Goal: Task Accomplishment & Management: Complete application form

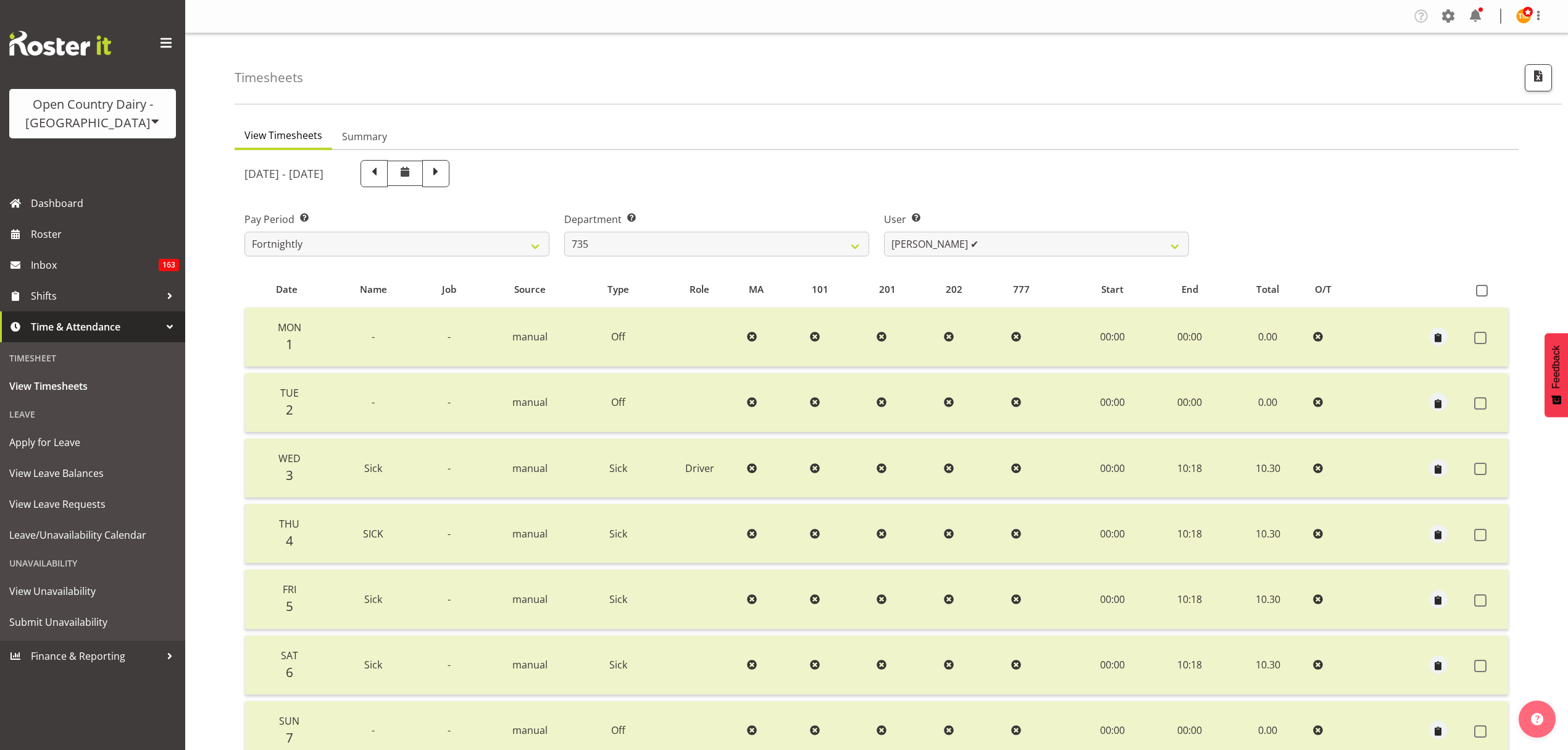
select select "909"
select select "9865"
click at [714, 251] on select "734 735 736 737 738 739 851 853 854 855 856 858 861 862 865 867-9032 868 869 87…" at bounding box center [717, 244] width 305 height 25
click at [678, 198] on div "Department Select which department you would like to view. 734 735 736 737 738 …" at bounding box center [716, 229] width 319 height 69
click at [76, 497] on span "View Leave Requests" at bounding box center [92, 504] width 167 height 18
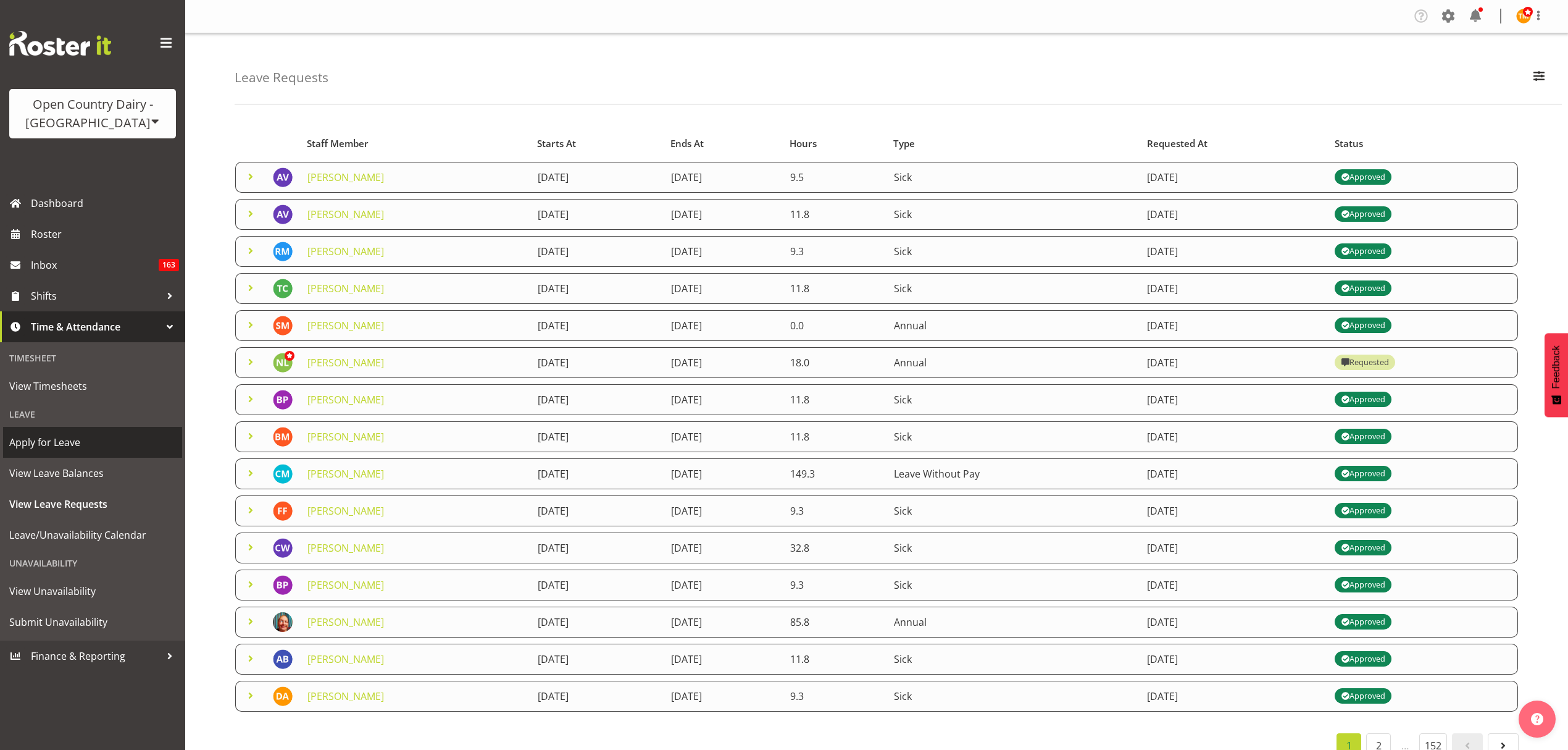
click at [82, 435] on span "Apply for Leave" at bounding box center [92, 442] width 167 height 18
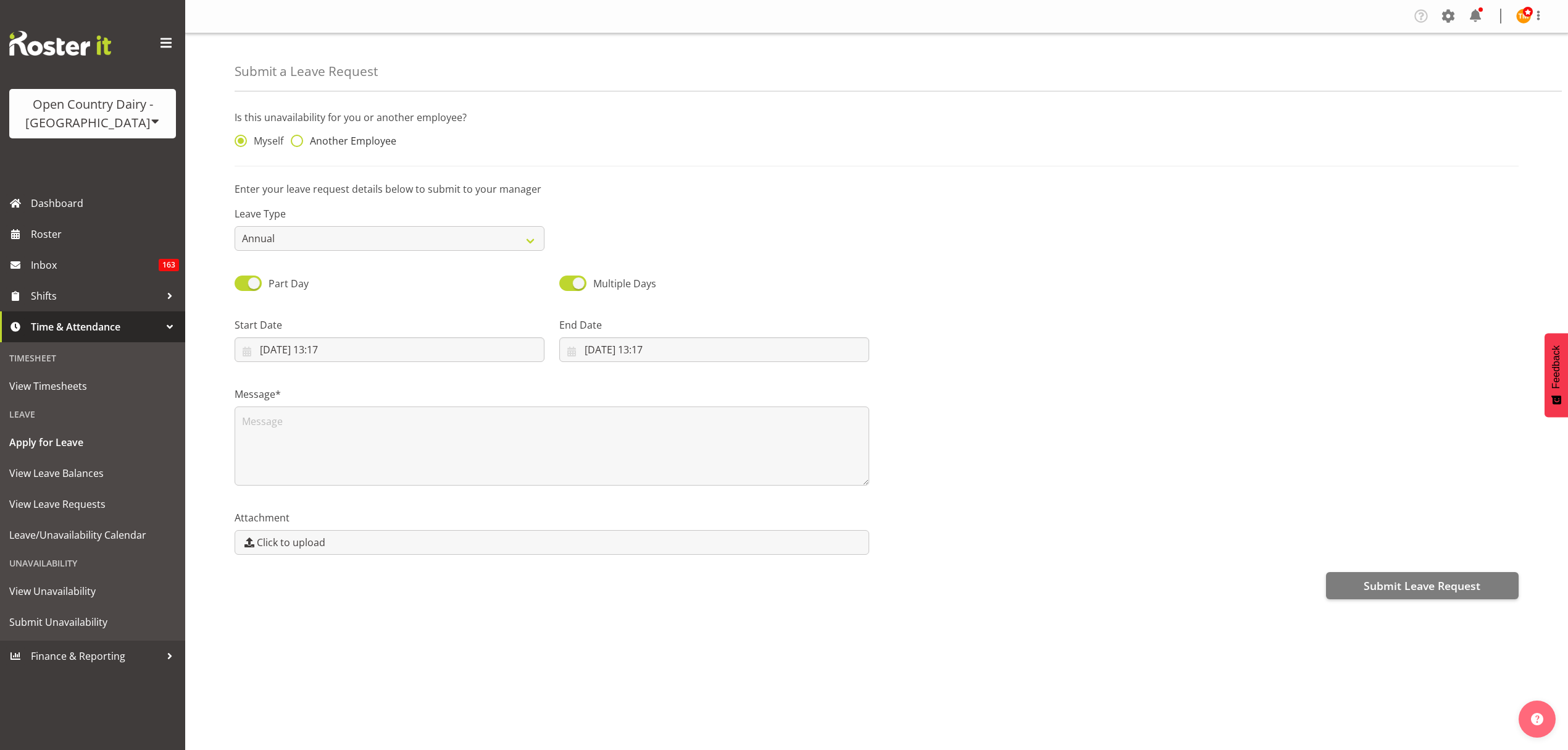
click at [326, 146] on span "Another Employee" at bounding box center [349, 141] width 93 height 12
click at [299, 145] on input "Another Employee" at bounding box center [295, 141] width 8 height 8
radio input "true"
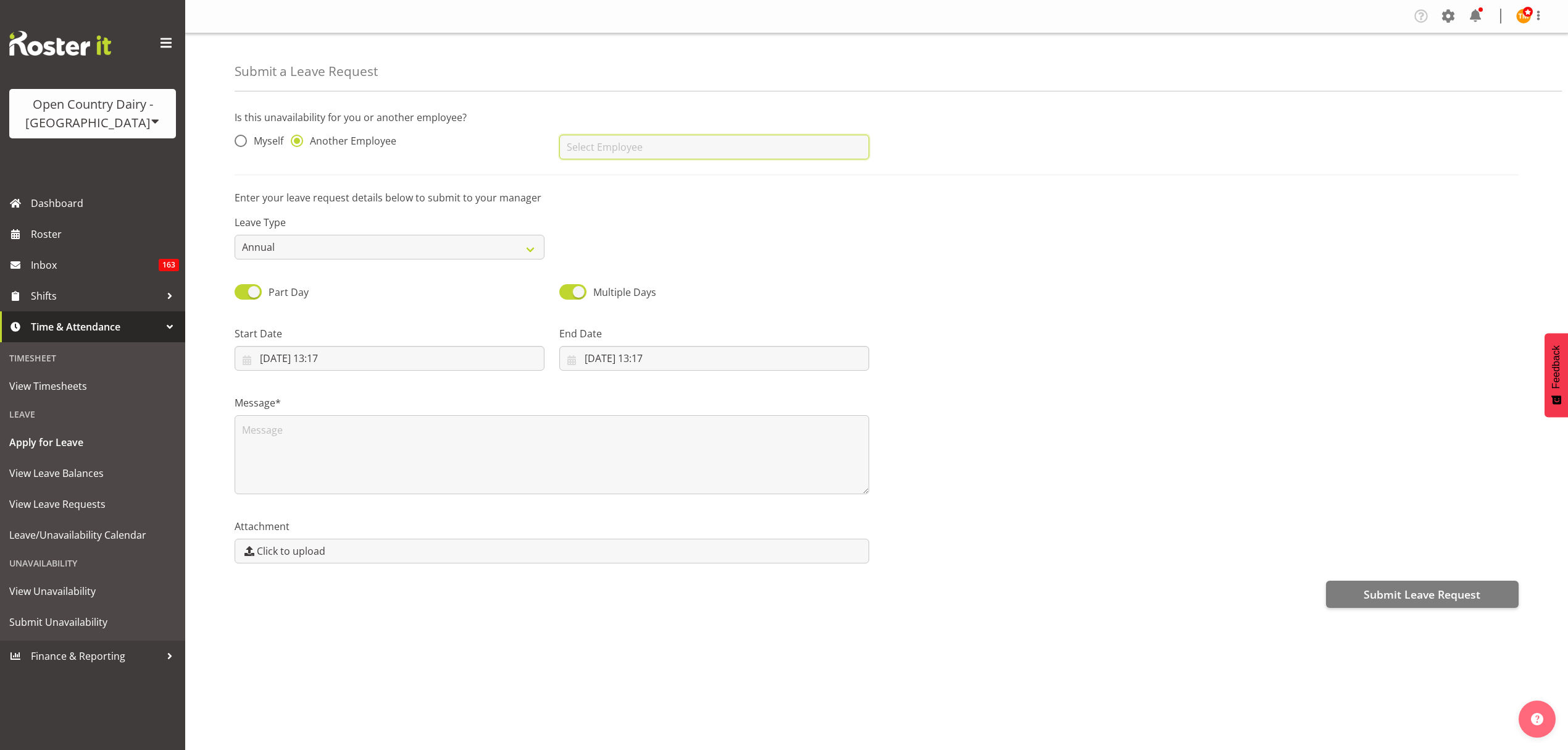
click at [579, 146] on input "text" at bounding box center [714, 147] width 310 height 25
click at [580, 151] on input "text" at bounding box center [714, 147] width 310 height 25
click at [618, 176] on span "Steffan Kennard" at bounding box center [607, 178] width 76 height 14
type input "Steffan Kennard"
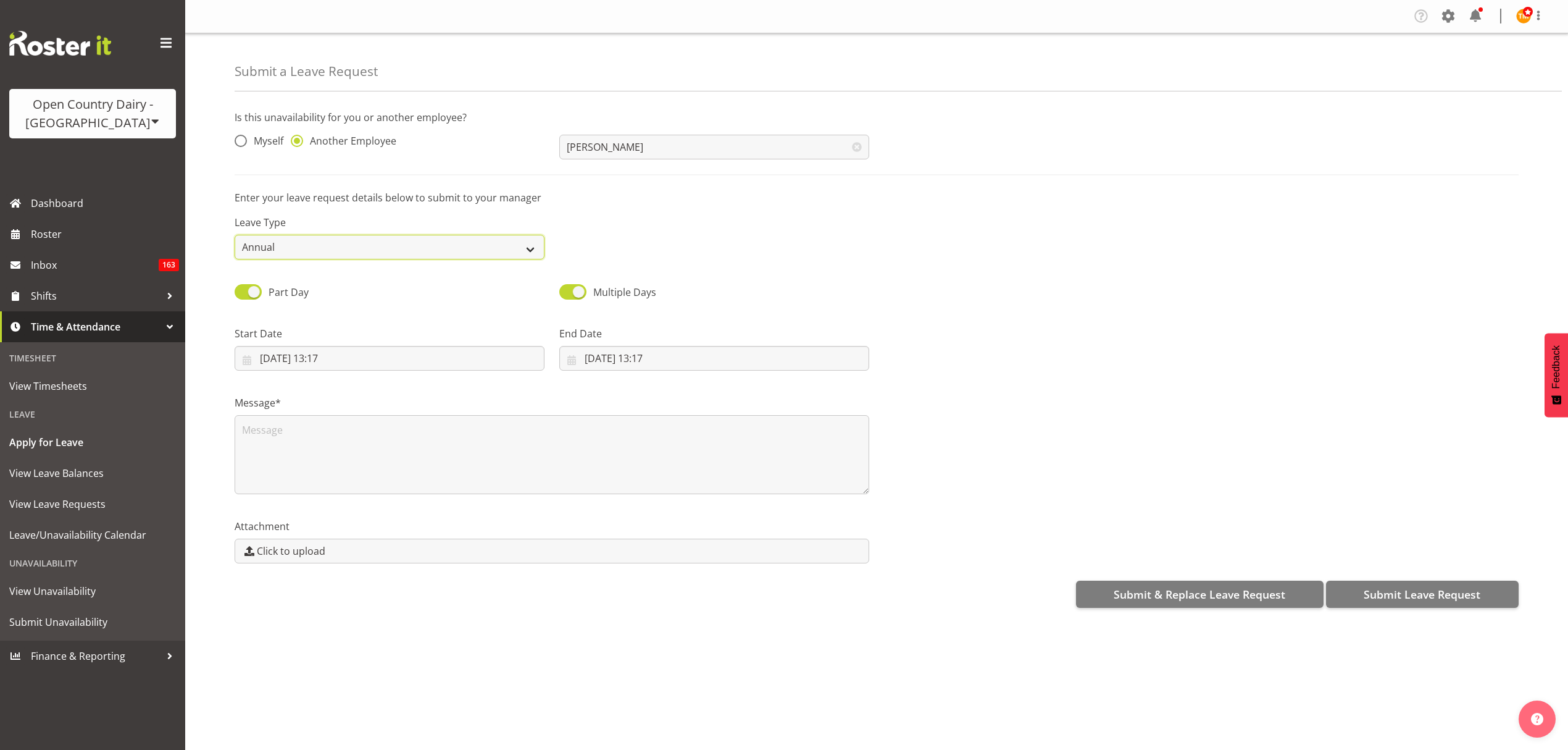
click at [436, 248] on select "Annual Sick Leave Without Pay Bereavement Domestic Violence Parental Jury Servi…" at bounding box center [389, 247] width 310 height 25
select select "Sick"
click at [235, 236] on select "Annual Sick Leave Without Pay Bereavement Domestic Violence Parental Jury Servi…" at bounding box center [389, 247] width 310 height 25
click at [329, 361] on input "19/09/2025, 13:17" at bounding box center [389, 358] width 310 height 25
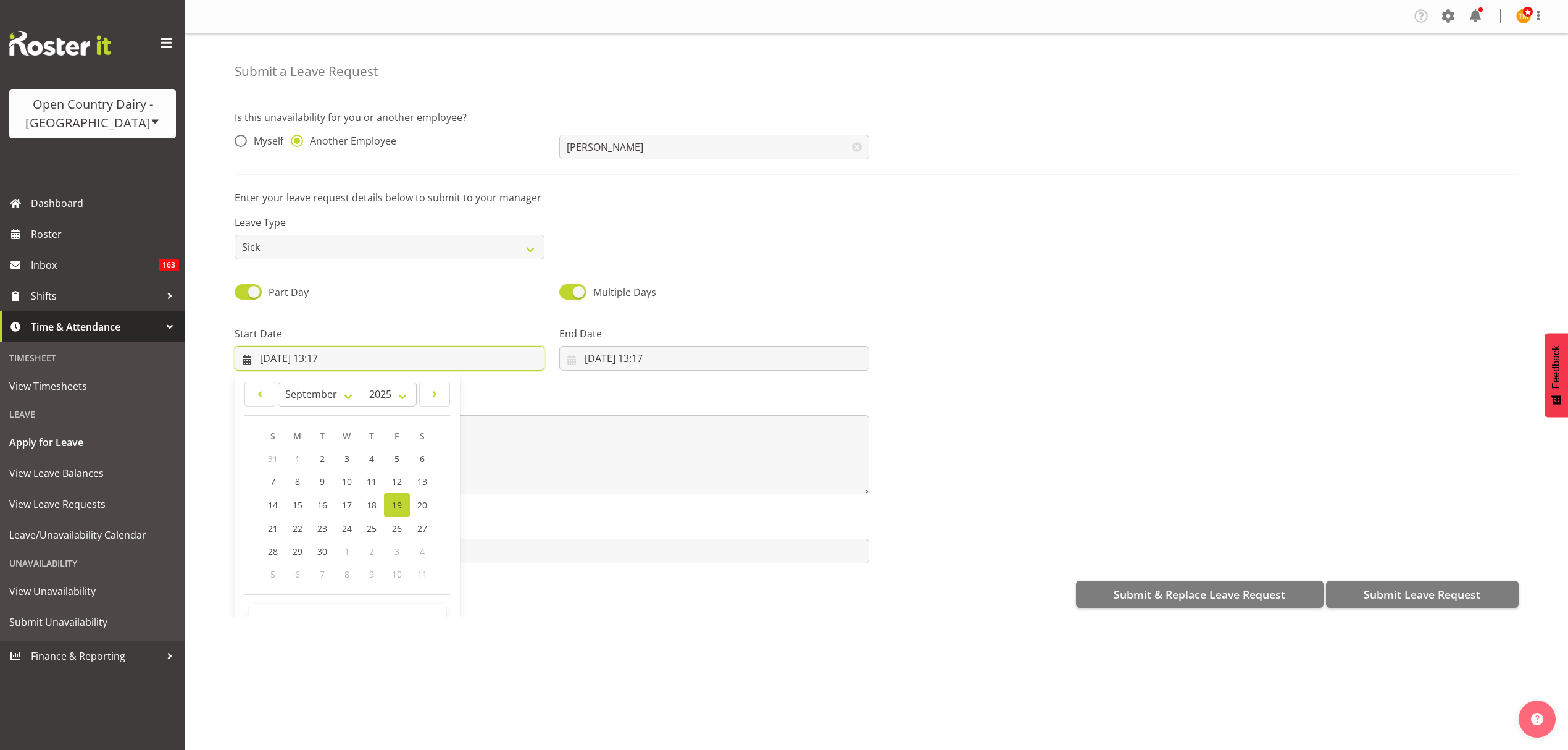
click at [332, 367] on input "19/09/2025, 13:17" at bounding box center [389, 358] width 310 height 25
click at [474, 319] on div "Start Date 19/09/2025, 13:17 January February March April May June July August …" at bounding box center [389, 343] width 325 height 69
click at [633, 358] on input "19/09/2025, 13:17" at bounding box center [714, 358] width 310 height 25
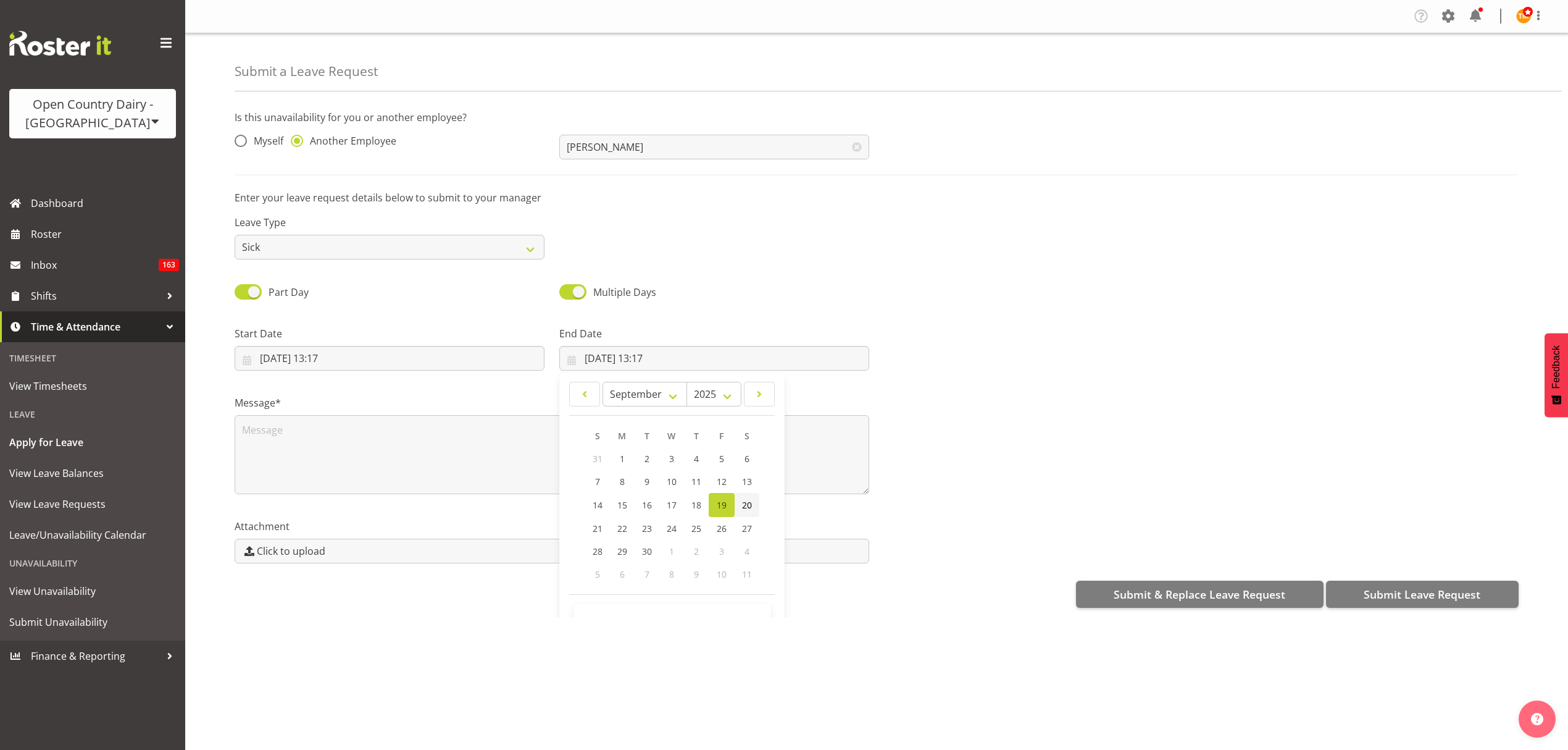
click at [742, 510] on span "20" at bounding box center [747, 504] width 10 height 12
type input "20/09/2025, 13:17"
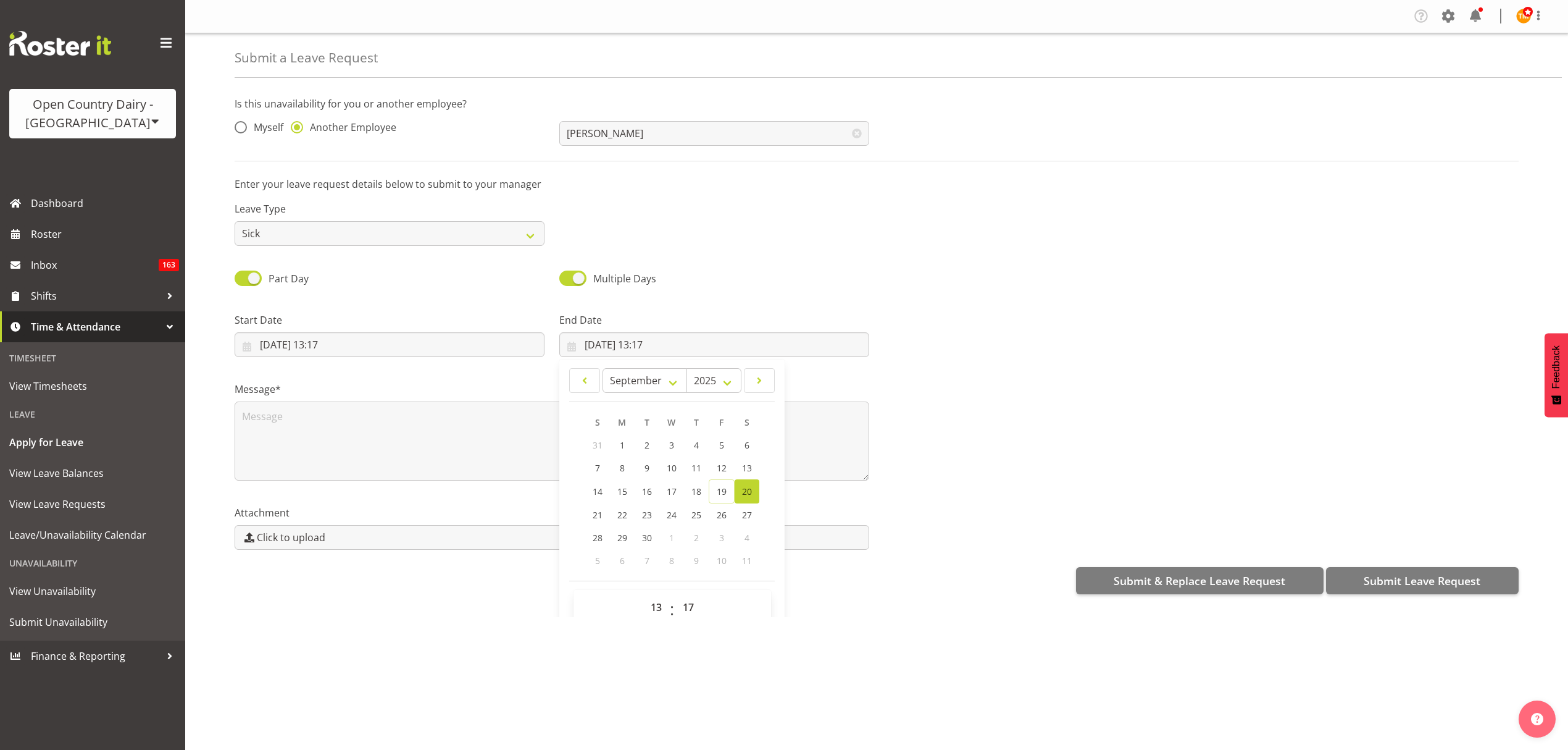
scroll to position [36, 0]
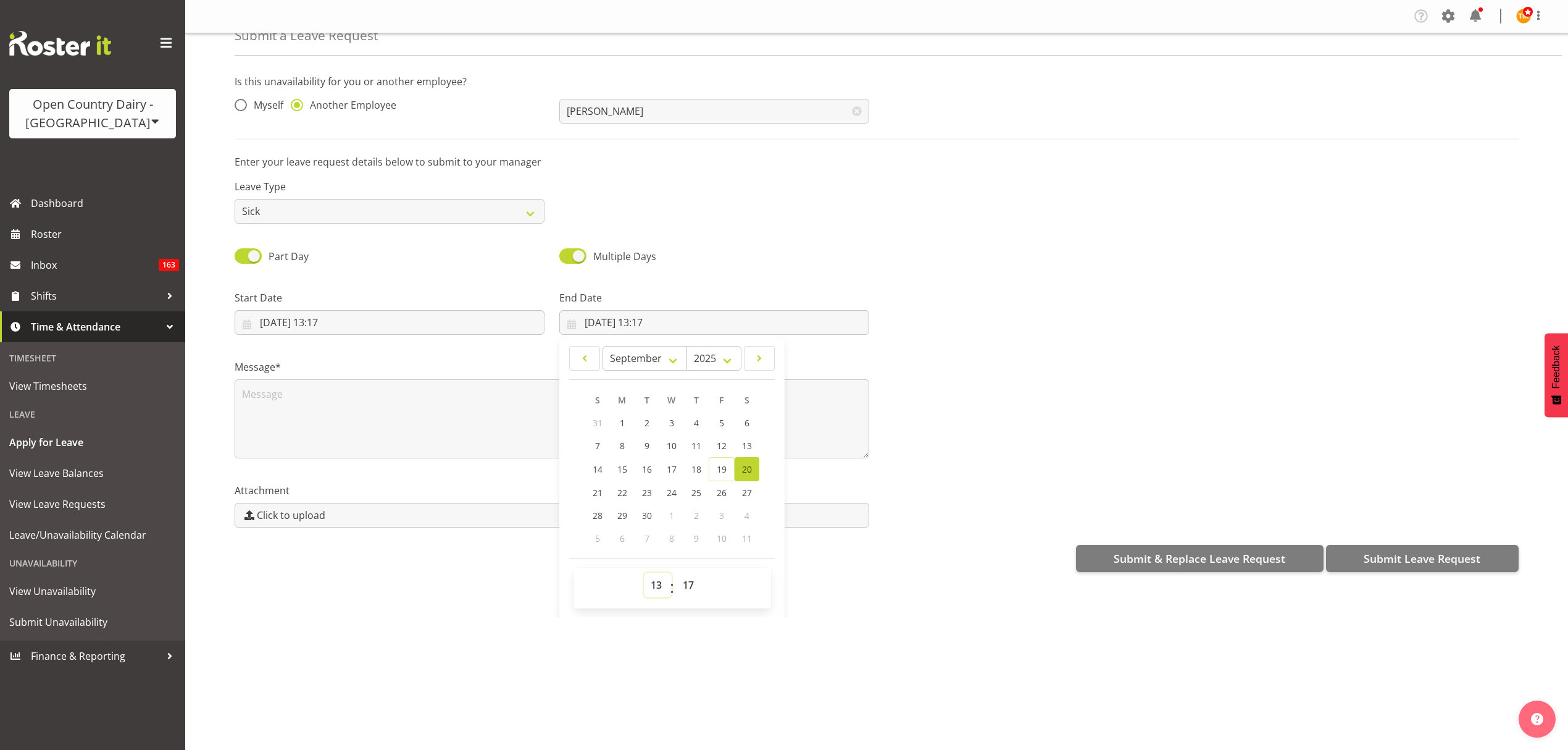
click at [653, 589] on select "00 01 02 03 04 05 06 07 08 09 10 11 12 13 14 15 16 17 18 19 20 21 22 23" at bounding box center [658, 585] width 28 height 25
select select "6"
click at [644, 574] on select "00 01 02 03 04 05 06 07 08 09 10 11 12 13 14 15 16 17 18 19 20 21 22 23" at bounding box center [658, 585] width 28 height 25
type input "20/09/2025, 06:17"
click at [452, 413] on textarea at bounding box center [552, 418] width 635 height 79
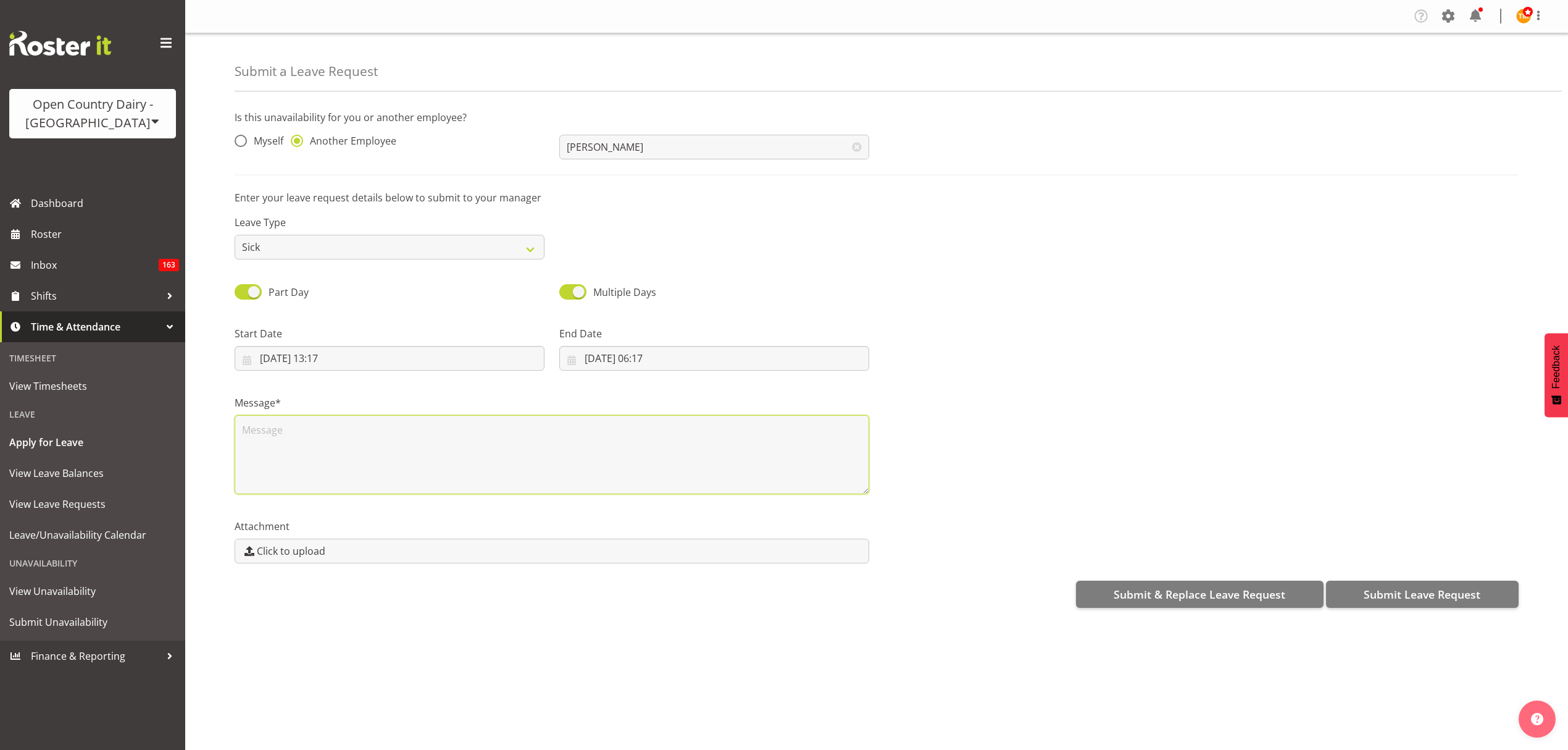
scroll to position [0, 0]
type textarea "Sick"
click at [1374, 597] on span "Submit Leave Request" at bounding box center [1423, 594] width 117 height 16
